Goal: Find specific page/section: Find specific page/section

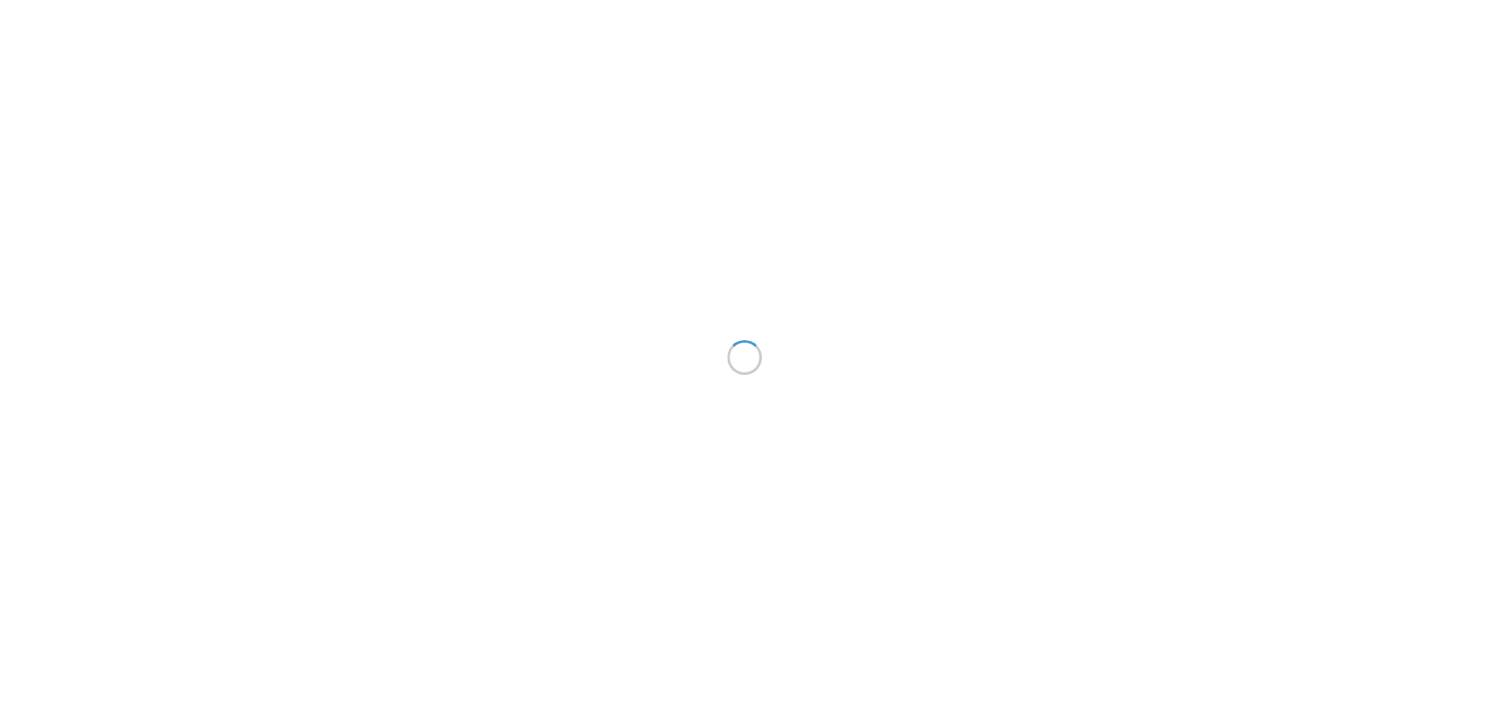
click at [809, 141] on div at bounding box center [744, 357] width 1488 height 715
